Goal: Task Accomplishment & Management: Manage account settings

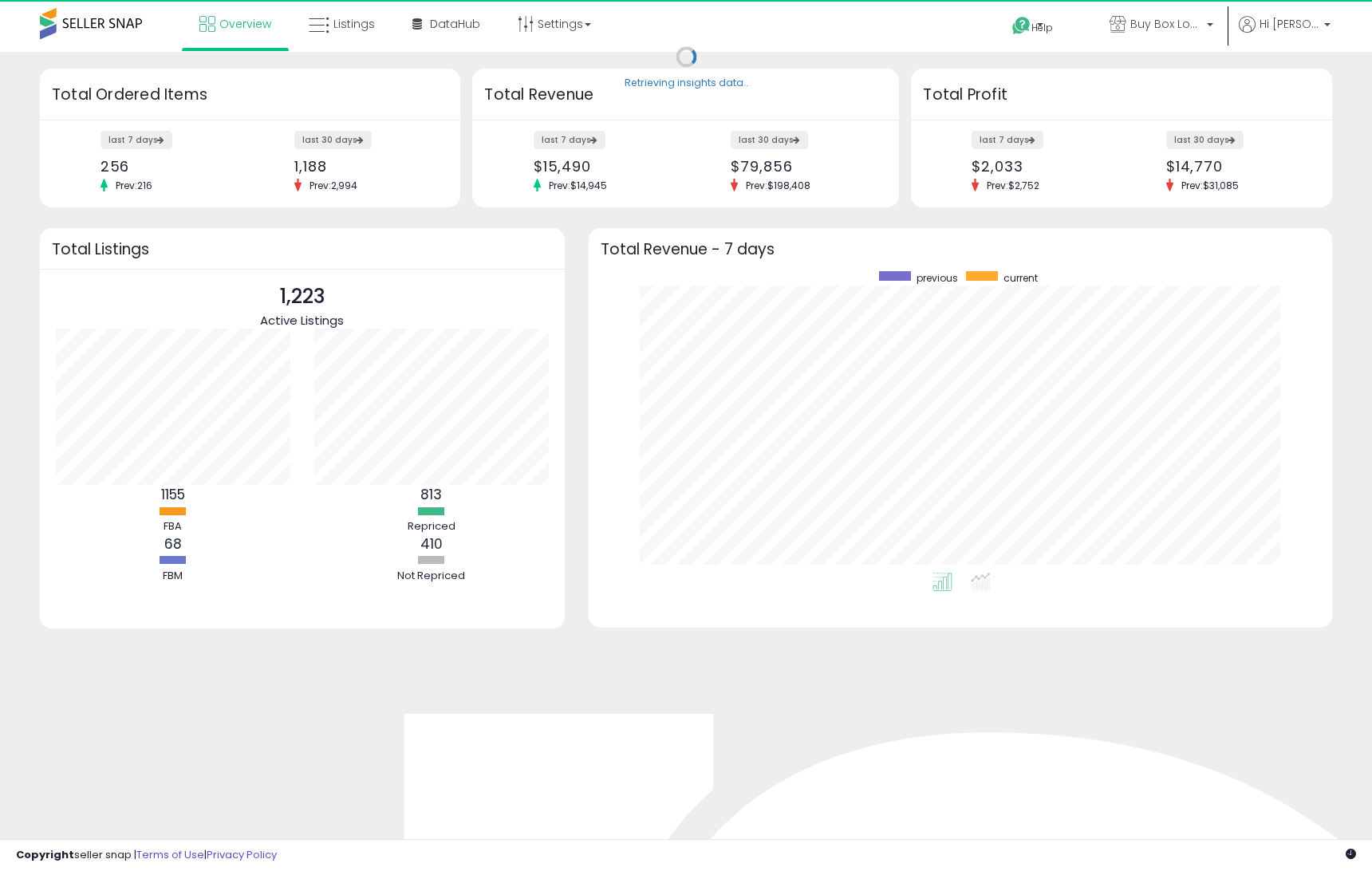
scroll to position [301, 711]
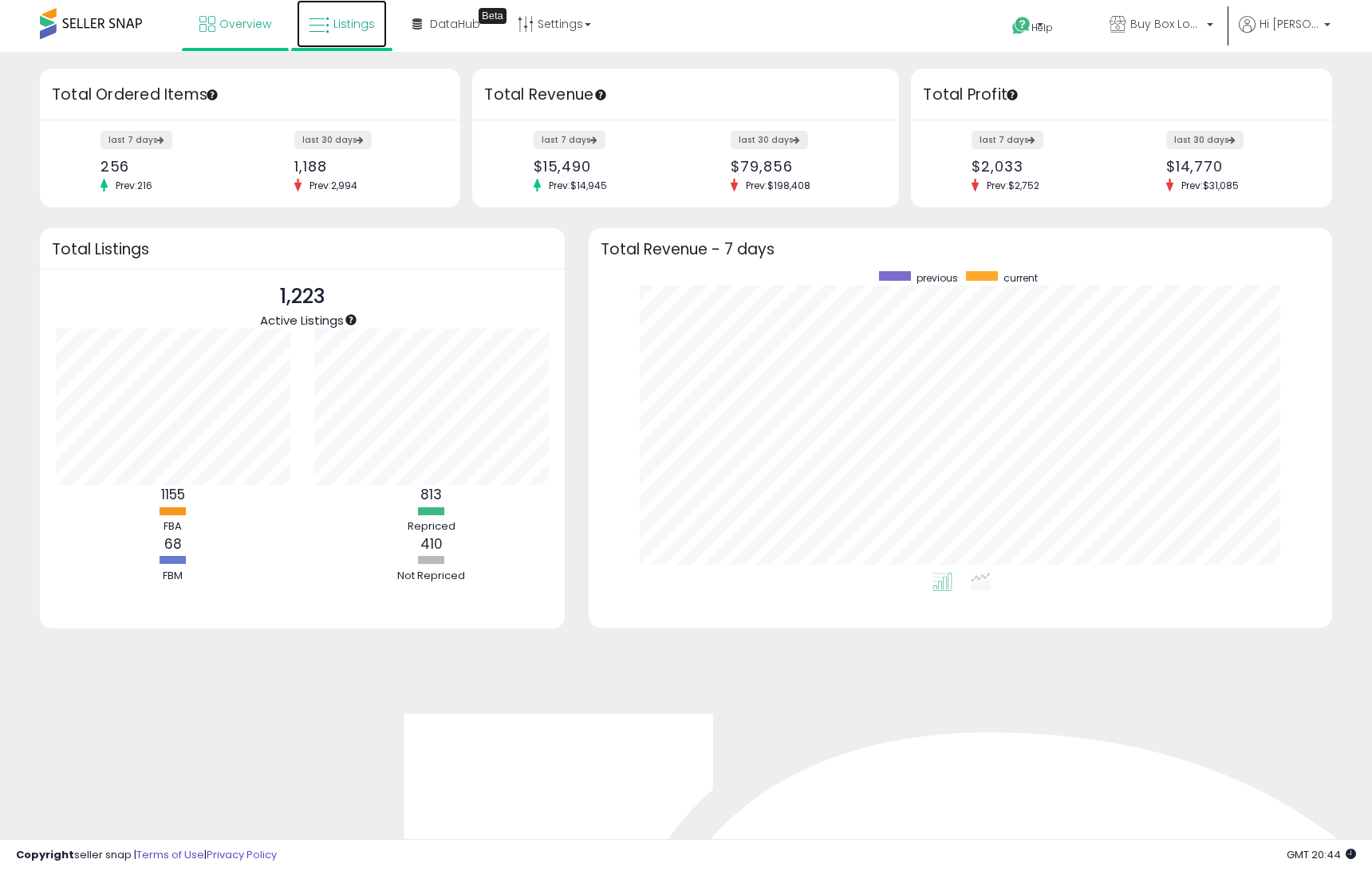
click at [380, 32] on link "Listings" at bounding box center [341, 24] width 90 height 48
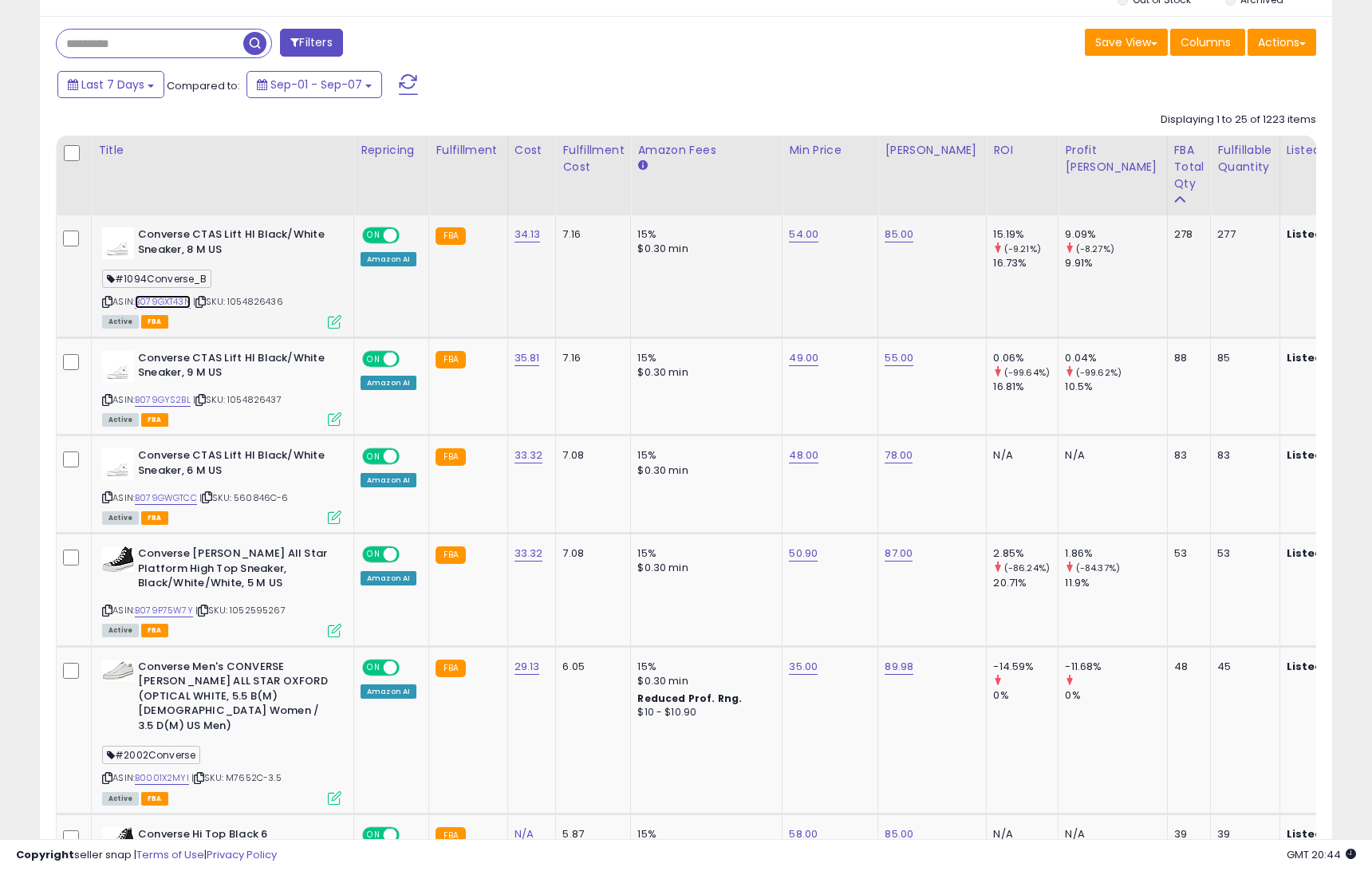
click at [171, 295] on link "B079GXT43N" at bounding box center [162, 302] width 56 height 14
